Goal: Find specific page/section: Find specific page/section

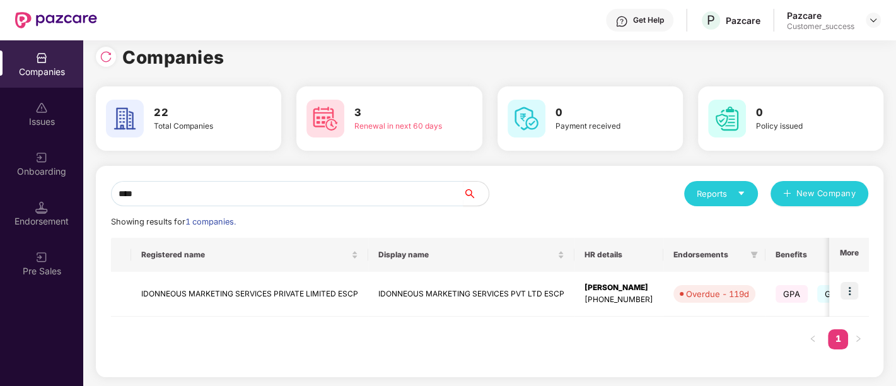
click at [360, 122] on div "Renewal in next 60 days" at bounding box center [400, 126] width 92 height 12
click at [448, 131] on div "3 Renewal in next 60 days" at bounding box center [400, 119] width 102 height 28
click at [419, 132] on div "3 Renewal in next 60 days" at bounding box center [389, 119] width 175 height 44
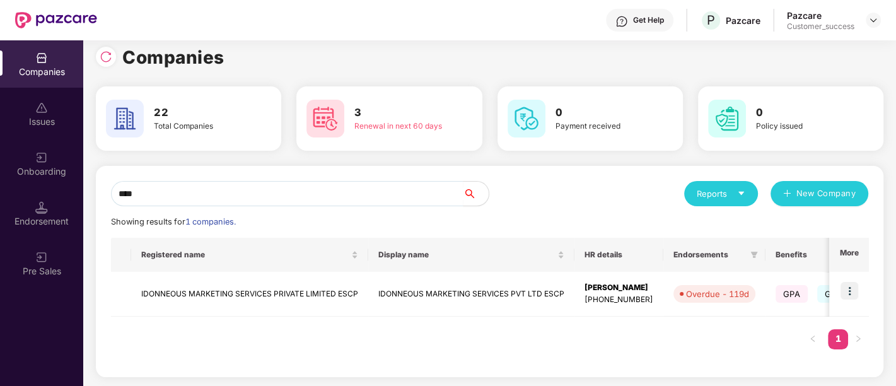
click at [419, 126] on div "Renewal in next 60 days" at bounding box center [400, 126] width 92 height 12
click at [440, 129] on div "Renewal in next 60 days" at bounding box center [400, 126] width 92 height 12
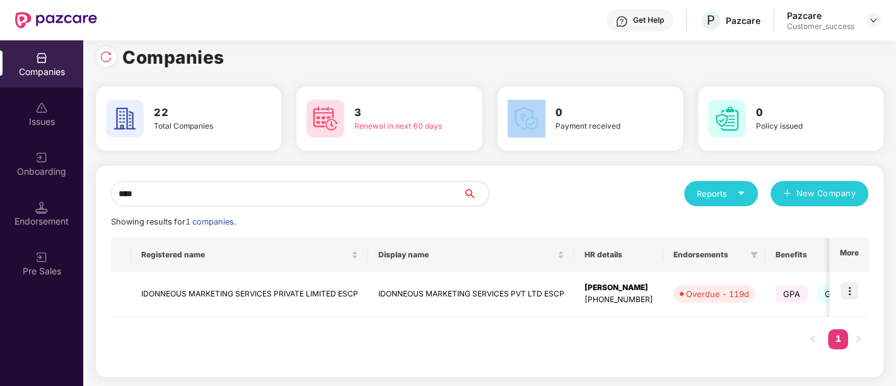
click at [440, 129] on div "Renewal in next 60 days" at bounding box center [400, 126] width 92 height 12
click at [435, 130] on div "Renewal in next 60 days" at bounding box center [400, 126] width 92 height 12
click at [413, 124] on div "Renewal in next 60 days" at bounding box center [400, 126] width 92 height 12
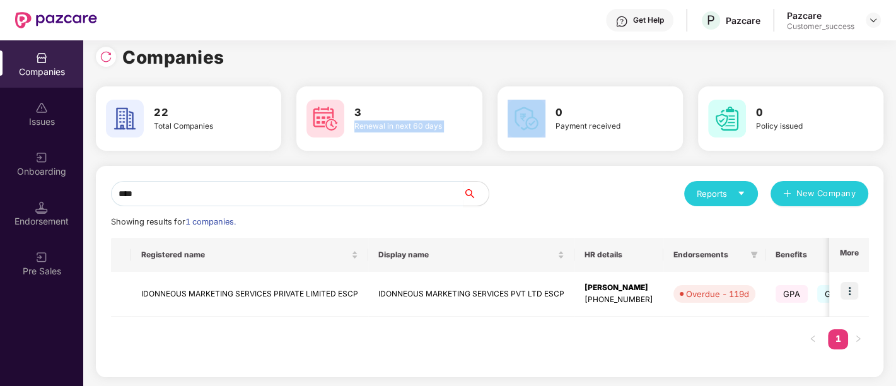
click at [413, 124] on div "Renewal in next 60 days" at bounding box center [400, 126] width 92 height 12
click at [409, 114] on h3 "3" at bounding box center [400, 113] width 92 height 16
click at [357, 109] on h3 "3" at bounding box center [400, 113] width 92 height 16
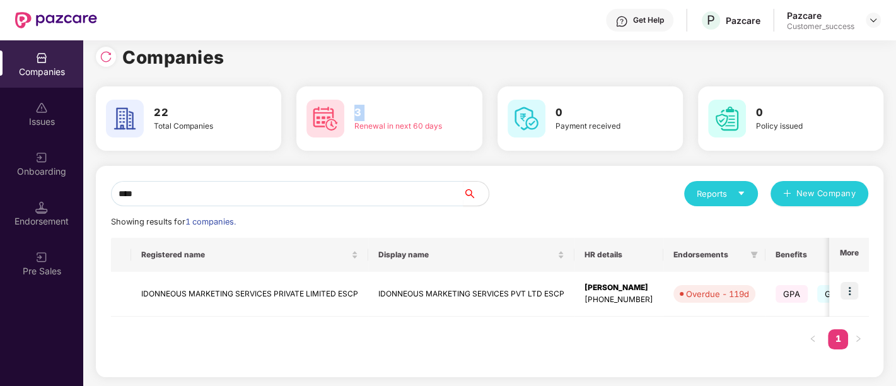
click at [380, 128] on div "Renewal in next 60 days" at bounding box center [400, 126] width 92 height 12
click at [558, 112] on h3 "0" at bounding box center [602, 113] width 92 height 16
click at [161, 114] on h3 "22" at bounding box center [200, 113] width 92 height 16
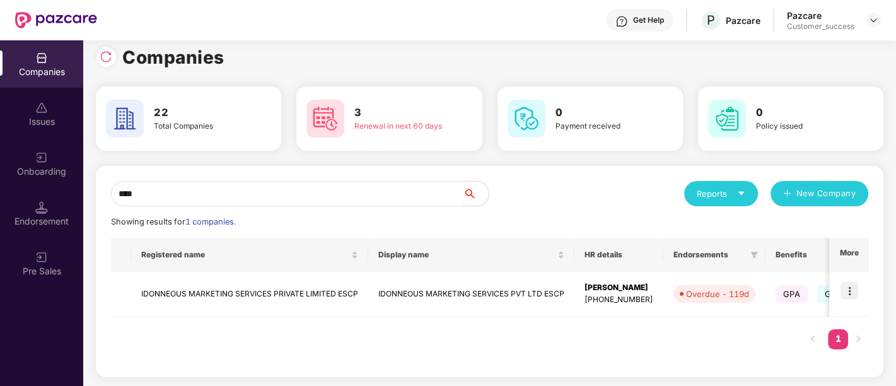
click at [354, 109] on h3 "3" at bounding box center [400, 113] width 92 height 16
click at [360, 111] on h3 "3" at bounding box center [400, 113] width 92 height 16
click at [358, 112] on h3 "3" at bounding box center [400, 113] width 92 height 16
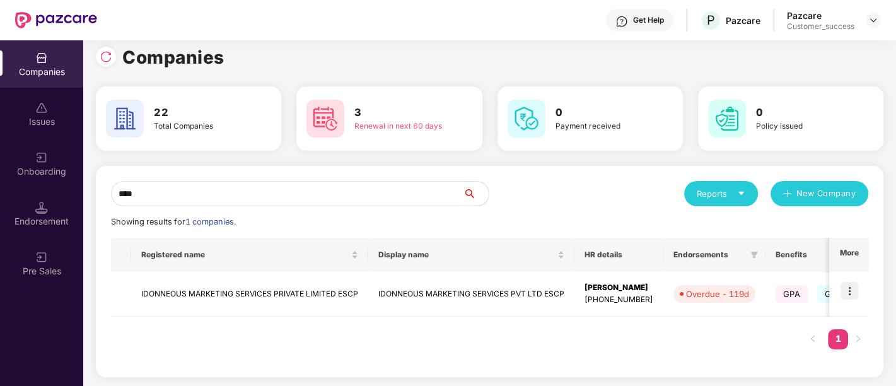
click at [358, 110] on h3 "3" at bounding box center [400, 113] width 92 height 16
click at [409, 123] on div "Renewal in next 60 days" at bounding box center [400, 126] width 92 height 12
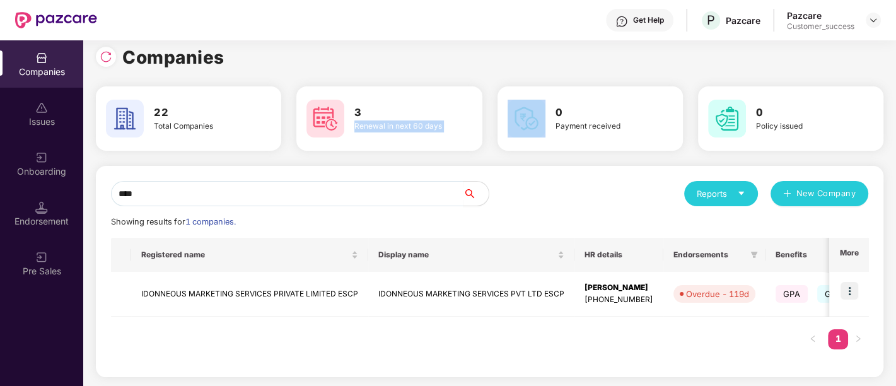
click at [409, 123] on div "Renewal in next 60 days" at bounding box center [400, 126] width 92 height 12
click at [443, 127] on div "Renewal in next 60 days" at bounding box center [400, 126] width 92 height 12
click at [356, 110] on h3 "3" at bounding box center [400, 113] width 92 height 16
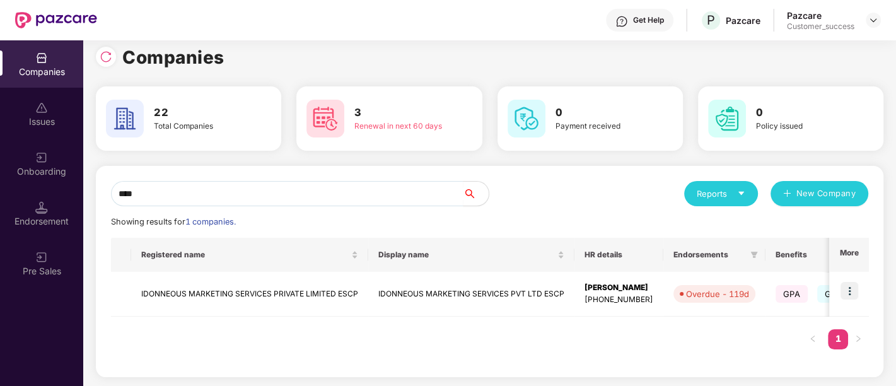
click at [154, 108] on h3 "22" at bounding box center [200, 113] width 92 height 16
click at [194, 120] on h3 "22" at bounding box center [200, 113] width 92 height 16
click at [244, 194] on input "****" at bounding box center [287, 193] width 353 height 25
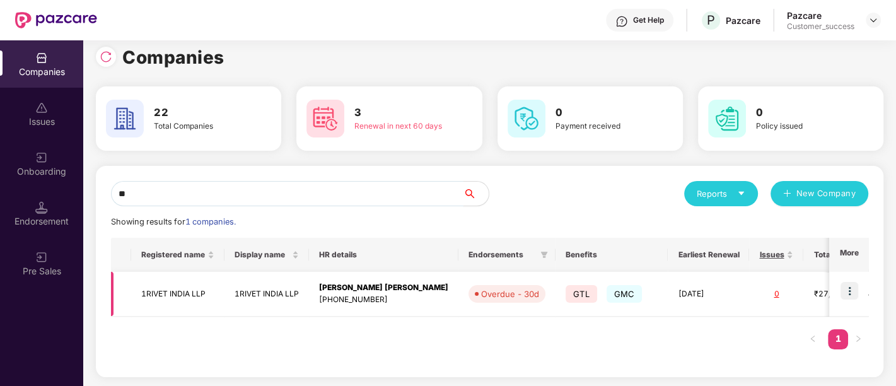
type input "**"
